Goal: Browse casually: Explore the website without a specific task or goal

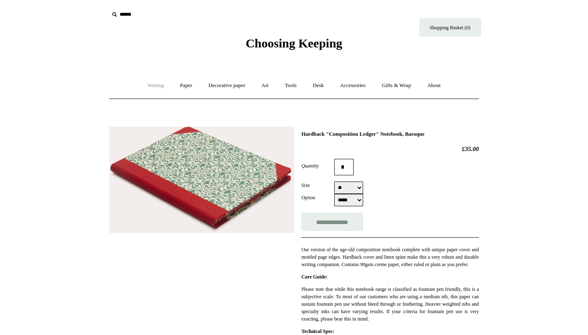
click at [147, 90] on link "Writing +" at bounding box center [155, 86] width 31 height 22
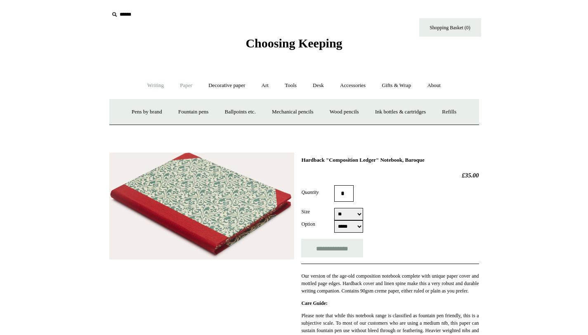
click at [186, 78] on link "Paper +" at bounding box center [186, 86] width 27 height 22
click at [167, 112] on link "Notebooks +" at bounding box center [179, 112] width 38 height 22
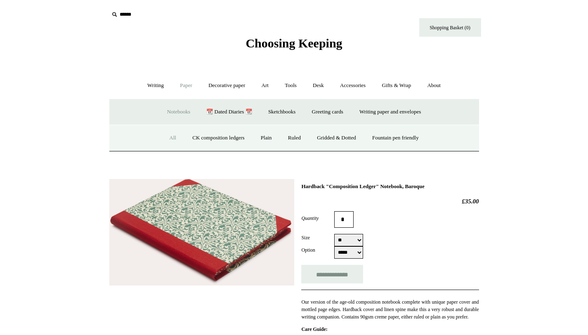
click at [167, 135] on link "All" at bounding box center [173, 138] width 22 height 22
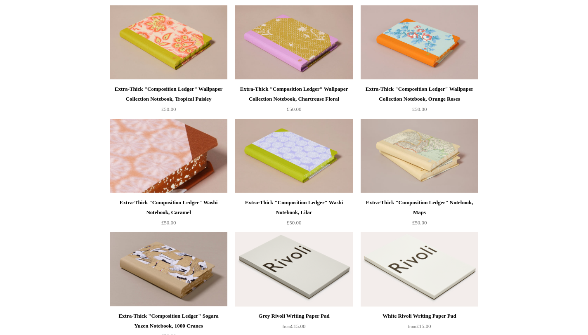
scroll to position [793, 0]
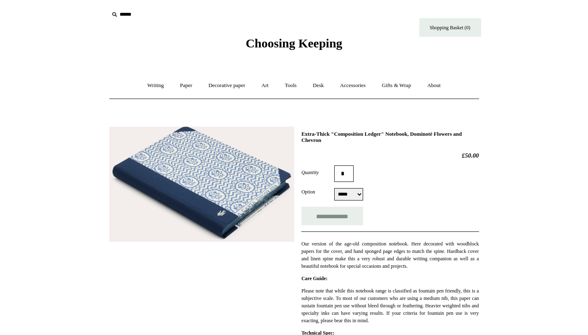
click at [222, 135] on img at bounding box center [201, 185] width 185 height 116
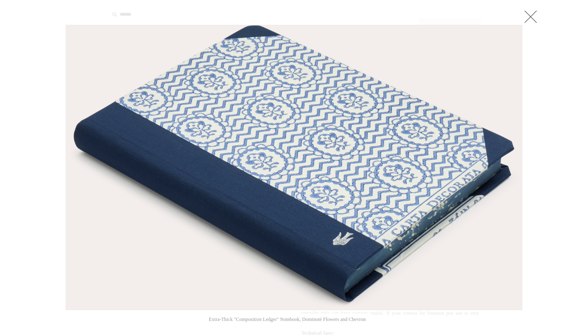
click at [533, 8] on link at bounding box center [531, 16] width 17 height 17
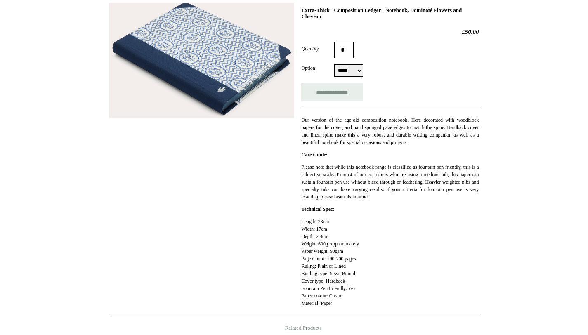
scroll to position [135, 0]
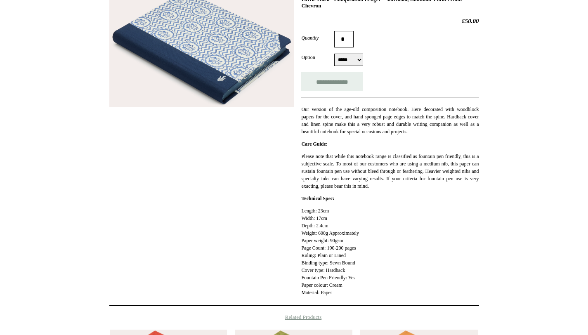
click at [443, 130] on p "Our version of the age-old composition notebook. Here decorated with woodblock …" at bounding box center [389, 121] width 177 height 30
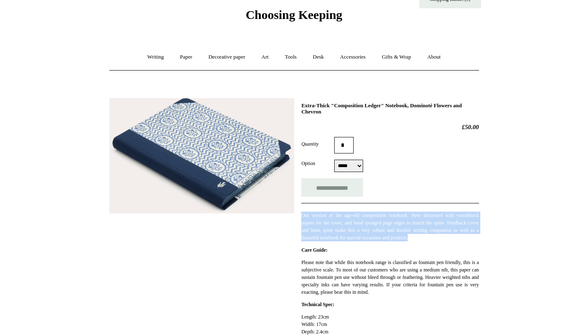
scroll to position [0, 0]
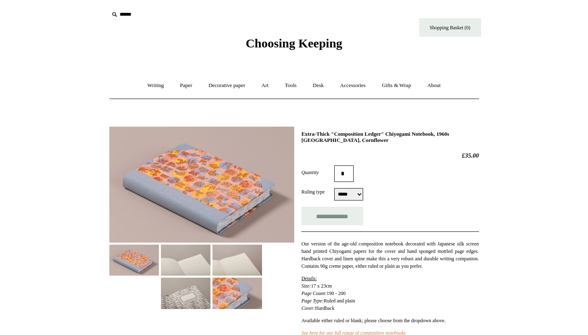
click at [237, 182] on img at bounding box center [201, 185] width 185 height 116
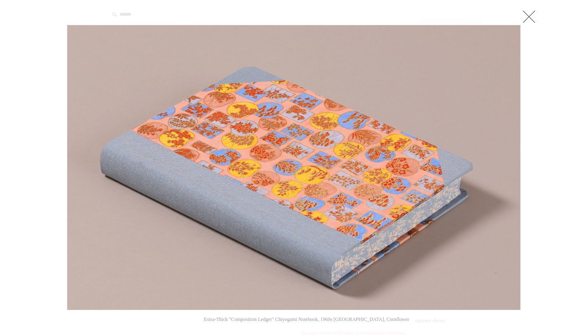
click at [524, 19] on link at bounding box center [529, 16] width 17 height 17
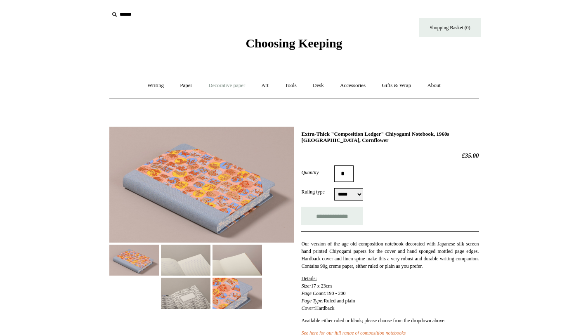
click at [246, 88] on link "Decorative paper +" at bounding box center [227, 86] width 52 height 22
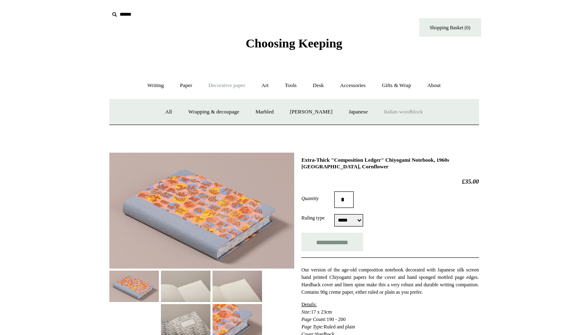
click at [417, 111] on link "Italian woodblock" at bounding box center [403, 112] width 54 height 22
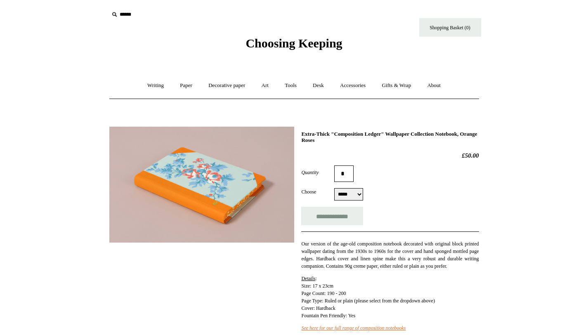
click at [250, 177] on img at bounding box center [201, 185] width 185 height 116
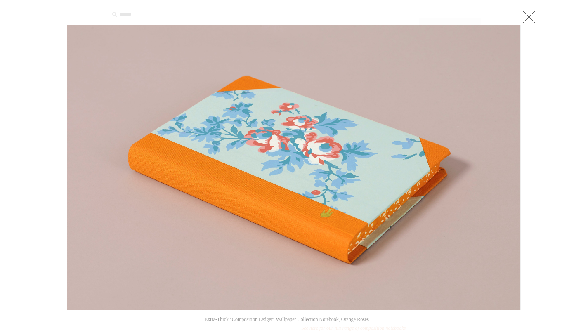
click at [250, 177] on img at bounding box center [293, 167] width 453 height 285
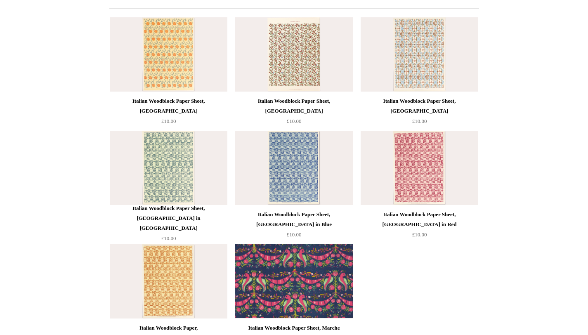
scroll to position [92, 0]
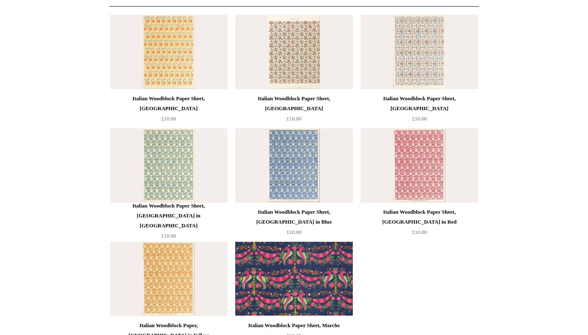
click at [153, 162] on img at bounding box center [168, 165] width 117 height 74
click at [257, 183] on img at bounding box center [293, 165] width 117 height 74
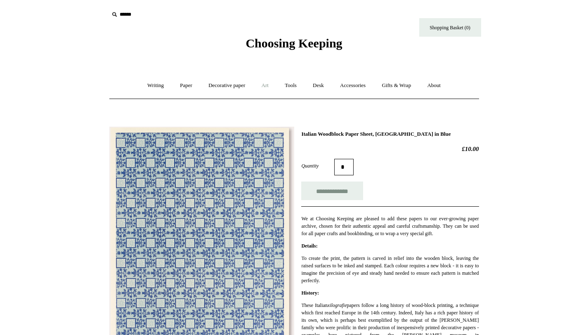
click at [270, 85] on link "Art +" at bounding box center [265, 86] width 22 height 22
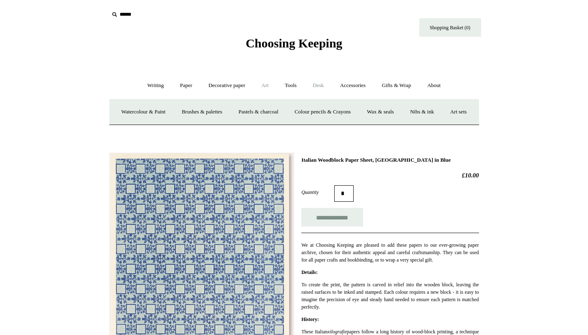
click at [324, 90] on link "Desk +" at bounding box center [318, 86] width 26 height 22
click at [331, 112] on link "Desk Accessories" at bounding box center [329, 112] width 52 height 22
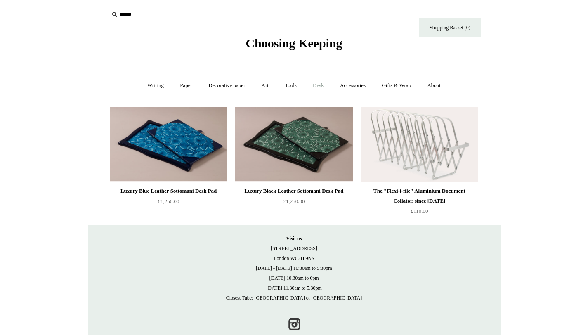
click at [314, 85] on link "Desk +" at bounding box center [318, 86] width 26 height 22
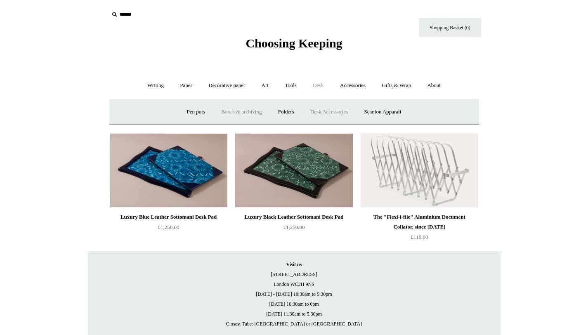
click at [237, 117] on link "Boxes & archiving" at bounding box center [241, 112] width 55 height 22
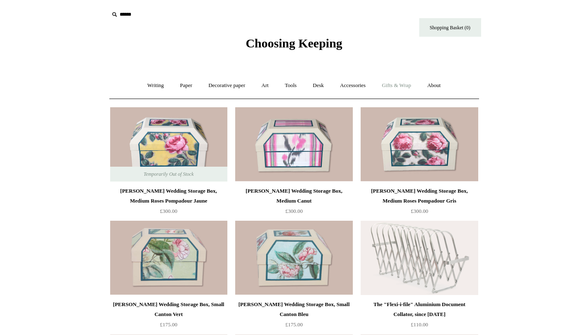
click at [400, 87] on link "Gifts & Wrap +" at bounding box center [396, 86] width 44 height 22
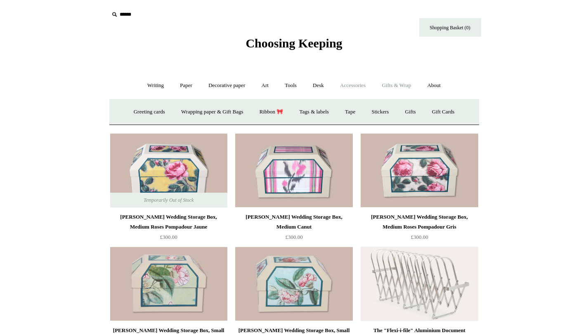
click at [346, 90] on link "Accessories +" at bounding box center [353, 86] width 40 height 22
click at [311, 84] on link "Desk +" at bounding box center [318, 86] width 26 height 22
click at [277, 109] on link "Folders" at bounding box center [286, 112] width 31 height 22
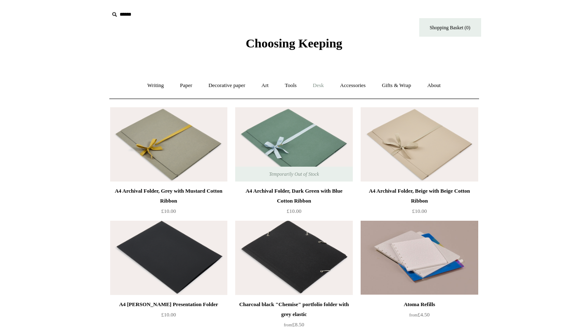
click at [319, 83] on link "Desk +" at bounding box center [318, 86] width 26 height 22
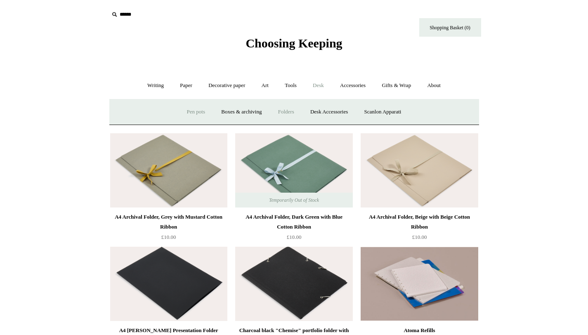
click at [180, 111] on link "Pen pots" at bounding box center [196, 112] width 33 height 22
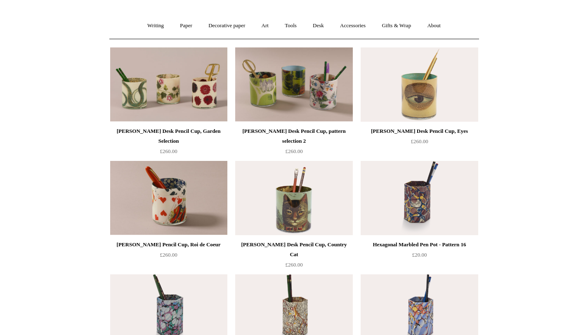
scroll to position [58, 0]
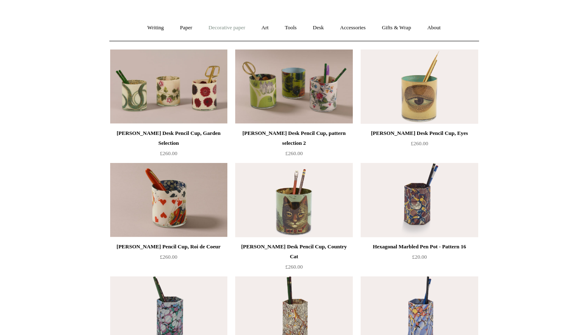
click at [247, 28] on link "Decorative paper +" at bounding box center [227, 28] width 52 height 22
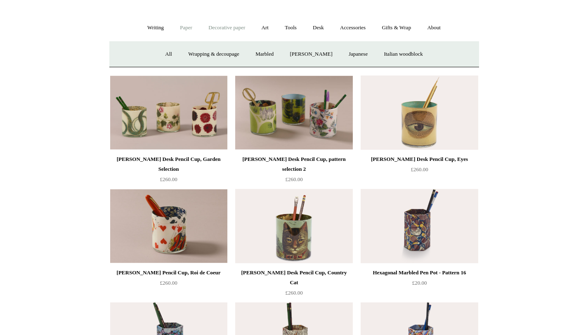
click at [174, 33] on link "Paper +" at bounding box center [186, 28] width 27 height 22
click at [289, 56] on link "Sketchbooks +" at bounding box center [282, 54] width 42 height 22
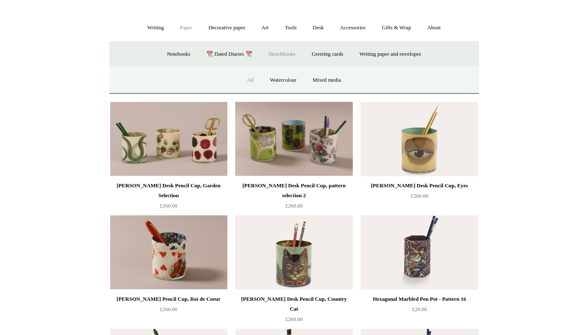
click at [254, 82] on link "All" at bounding box center [250, 80] width 22 height 22
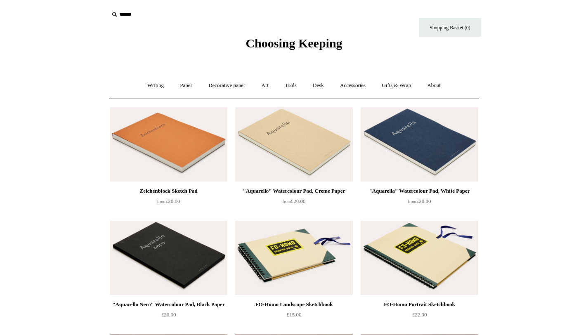
scroll to position [1, 0]
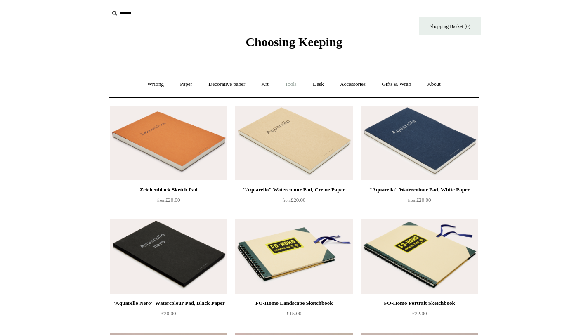
click at [293, 88] on link "Tools +" at bounding box center [290, 84] width 27 height 22
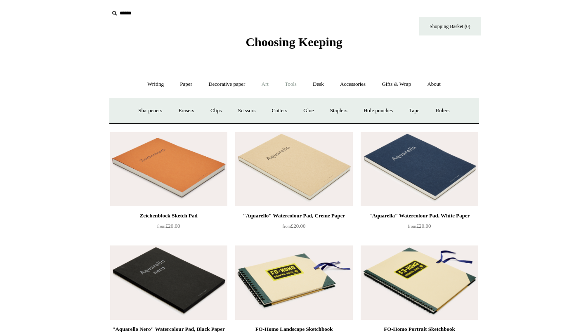
click at [272, 90] on link "Art +" at bounding box center [265, 84] width 22 height 22
click at [394, 114] on link "Wax & seals" at bounding box center [381, 111] width 42 height 22
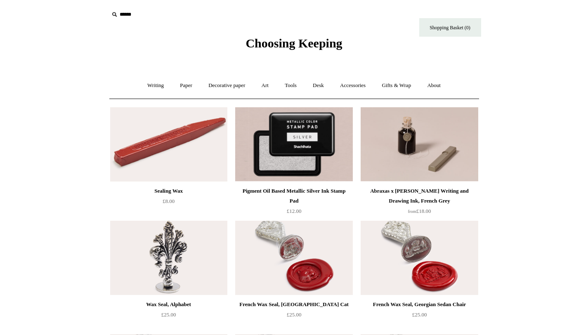
click at [186, 277] on img at bounding box center [168, 258] width 117 height 74
